Goal: Task Accomplishment & Management: Manage account settings

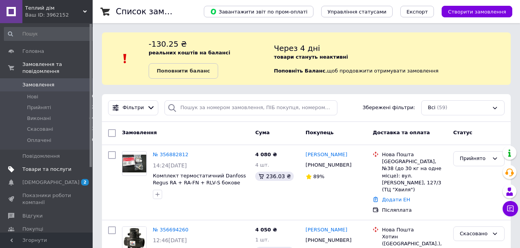
click at [55, 166] on span "Товари та послуги" at bounding box center [46, 169] width 49 height 7
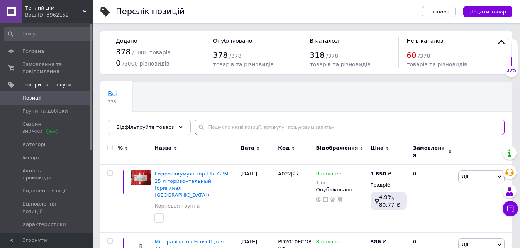
click at [202, 129] on input "text" at bounding box center [349, 127] width 310 height 15
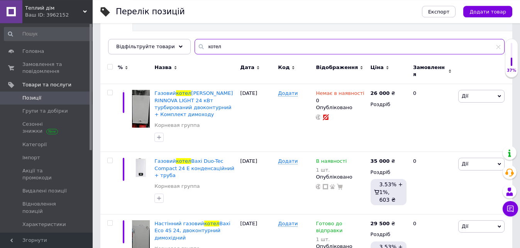
scroll to position [112, 0]
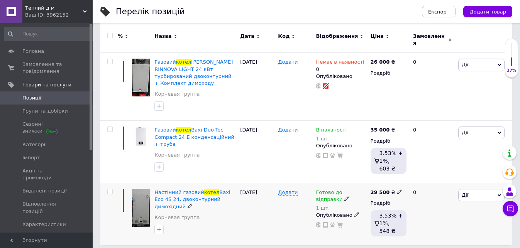
type input "котел"
click at [397, 189] on icon at bounding box center [399, 191] width 5 height 5
drag, startPoint x: 422, startPoint y: 178, endPoint x: 405, endPoint y: 180, distance: 17.9
click at [405, 180] on input "29500" at bounding box center [433, 183] width 59 height 15
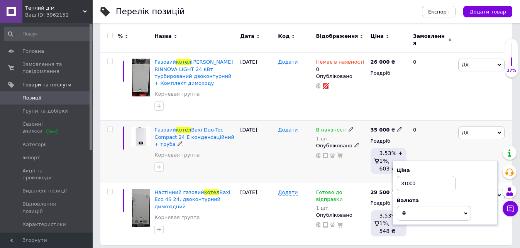
type input "31000"
click at [352, 168] on div "В наявності 1 шт. Опубліковано" at bounding box center [341, 152] width 54 height 62
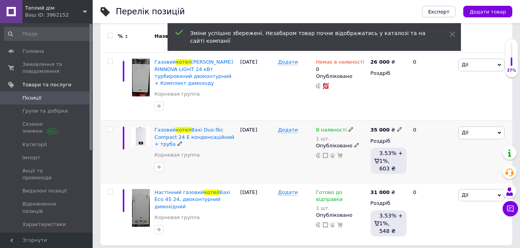
scroll to position [111, 0]
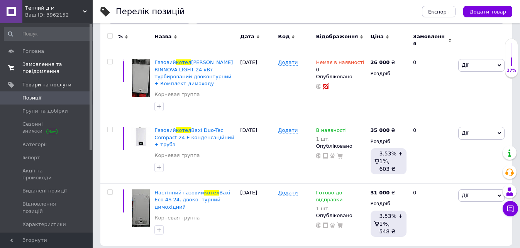
click at [41, 69] on span "Замовлення та повідомлення" at bounding box center [46, 68] width 49 height 14
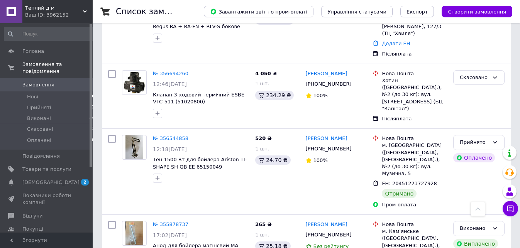
scroll to position [159, 0]
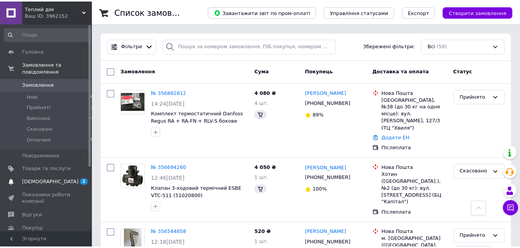
scroll to position [159, 0]
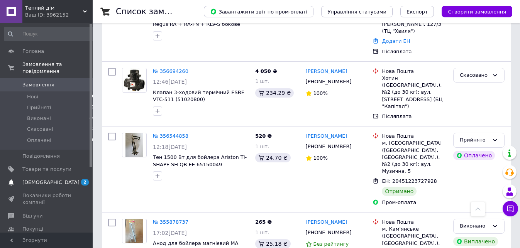
click at [37, 179] on span "[DEMOGRAPHIC_DATA]" at bounding box center [50, 182] width 57 height 7
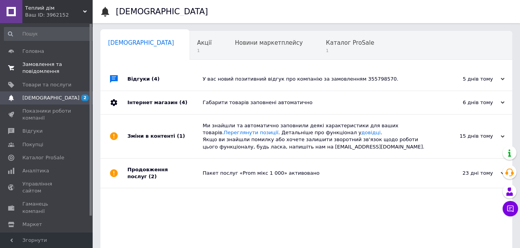
click at [34, 71] on span "Замовлення та повідомлення" at bounding box center [46, 68] width 49 height 14
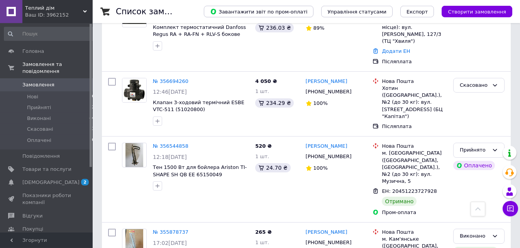
scroll to position [151, 0]
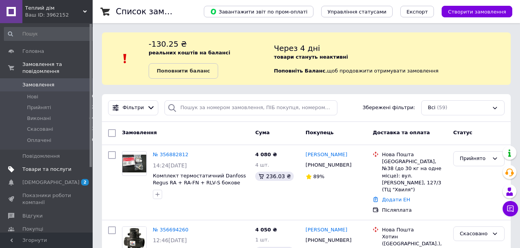
click at [47, 166] on span "Товари та послуги" at bounding box center [46, 169] width 49 height 7
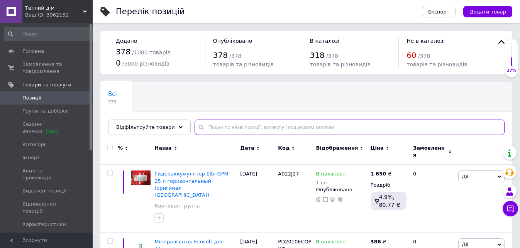
click at [201, 125] on input "text" at bounding box center [349, 127] width 310 height 15
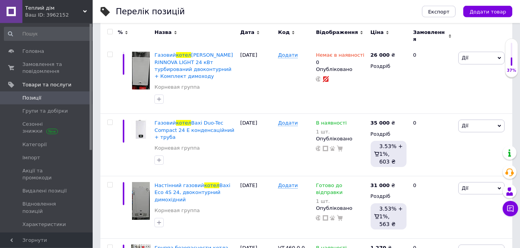
scroll to position [124, 0]
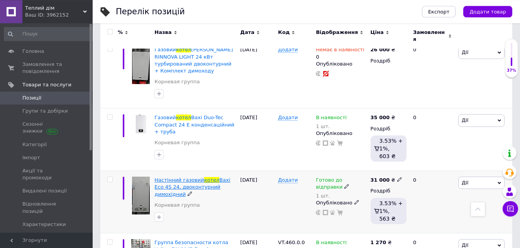
type input "котел"
click at [211, 181] on span "Baxi Eco 4S 24, двоконтурний димохідний" at bounding box center [192, 187] width 76 height 20
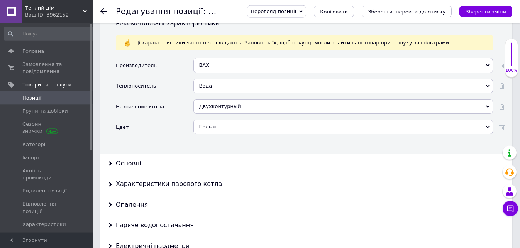
scroll to position [674, 0]
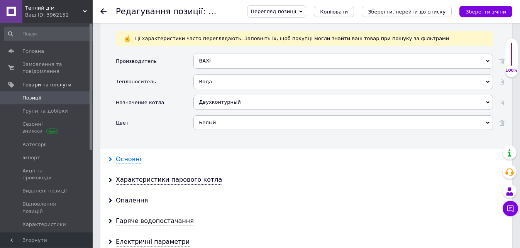
click at [121, 157] on div "Основні" at bounding box center [128, 159] width 25 height 9
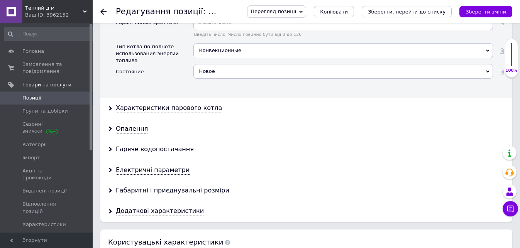
scroll to position [1211, 0]
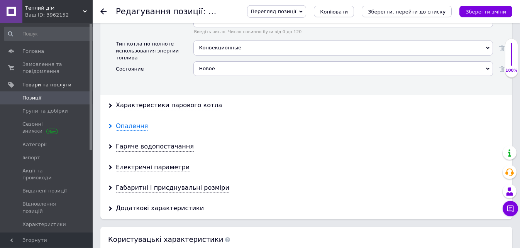
click at [133, 122] on div "Опалення" at bounding box center [132, 126] width 32 height 9
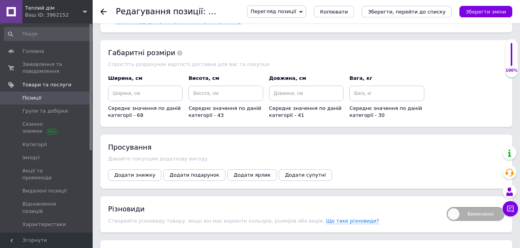
scroll to position [1659, 0]
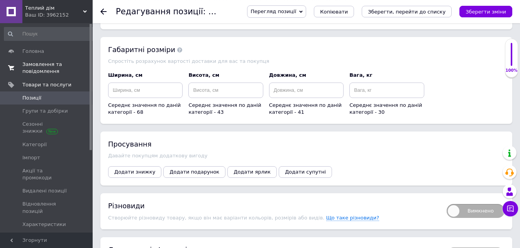
click at [51, 69] on span "Замовлення та повідомлення" at bounding box center [46, 68] width 49 height 14
